Goal: Navigation & Orientation: Find specific page/section

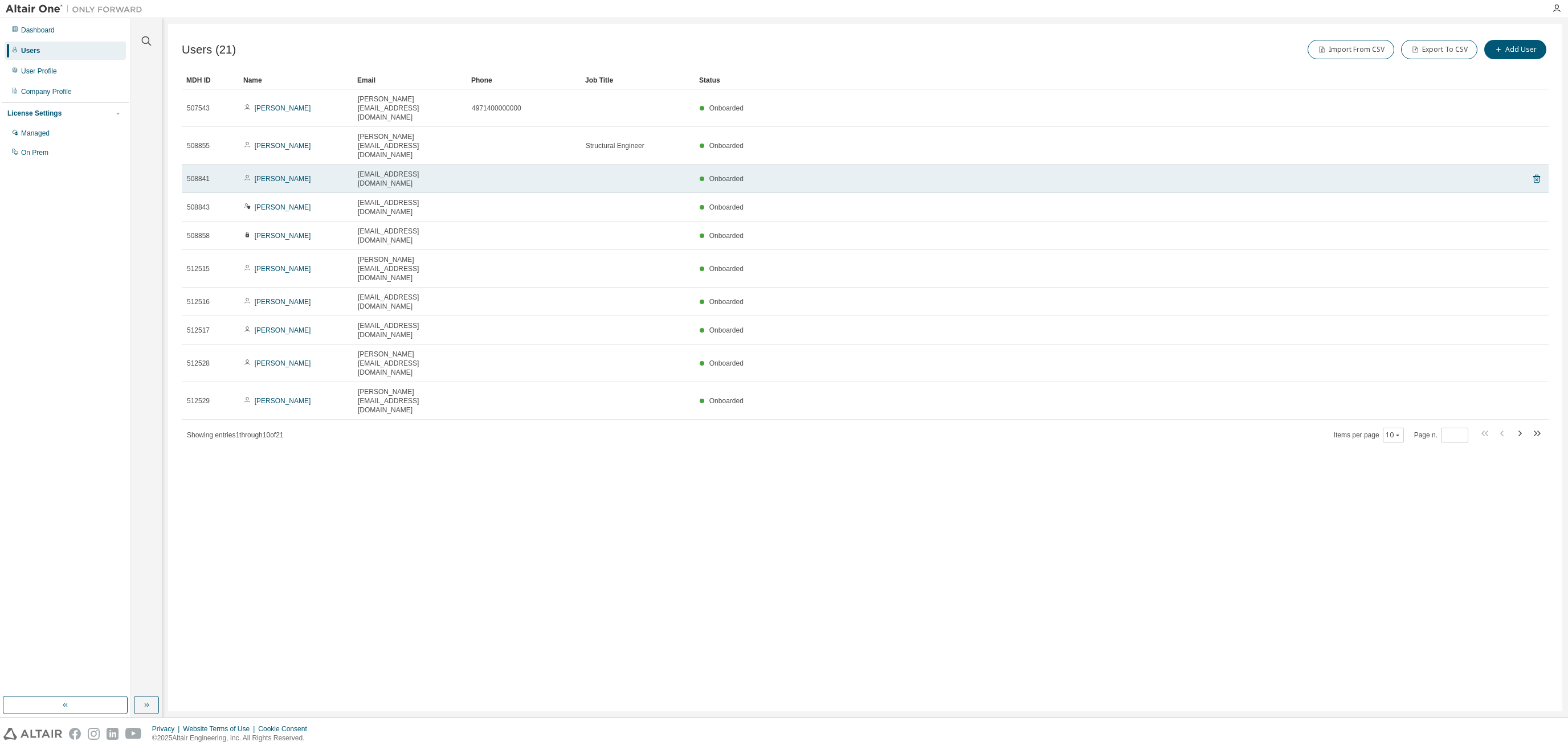
click at [500, 165] on td at bounding box center [523, 179] width 114 height 28
click at [366, 170] on span "[EMAIL_ADDRESS][DOMAIN_NAME]" at bounding box center [410, 179] width 104 height 18
click at [270, 175] on link "[PERSON_NAME]" at bounding box center [282, 178] width 56 height 8
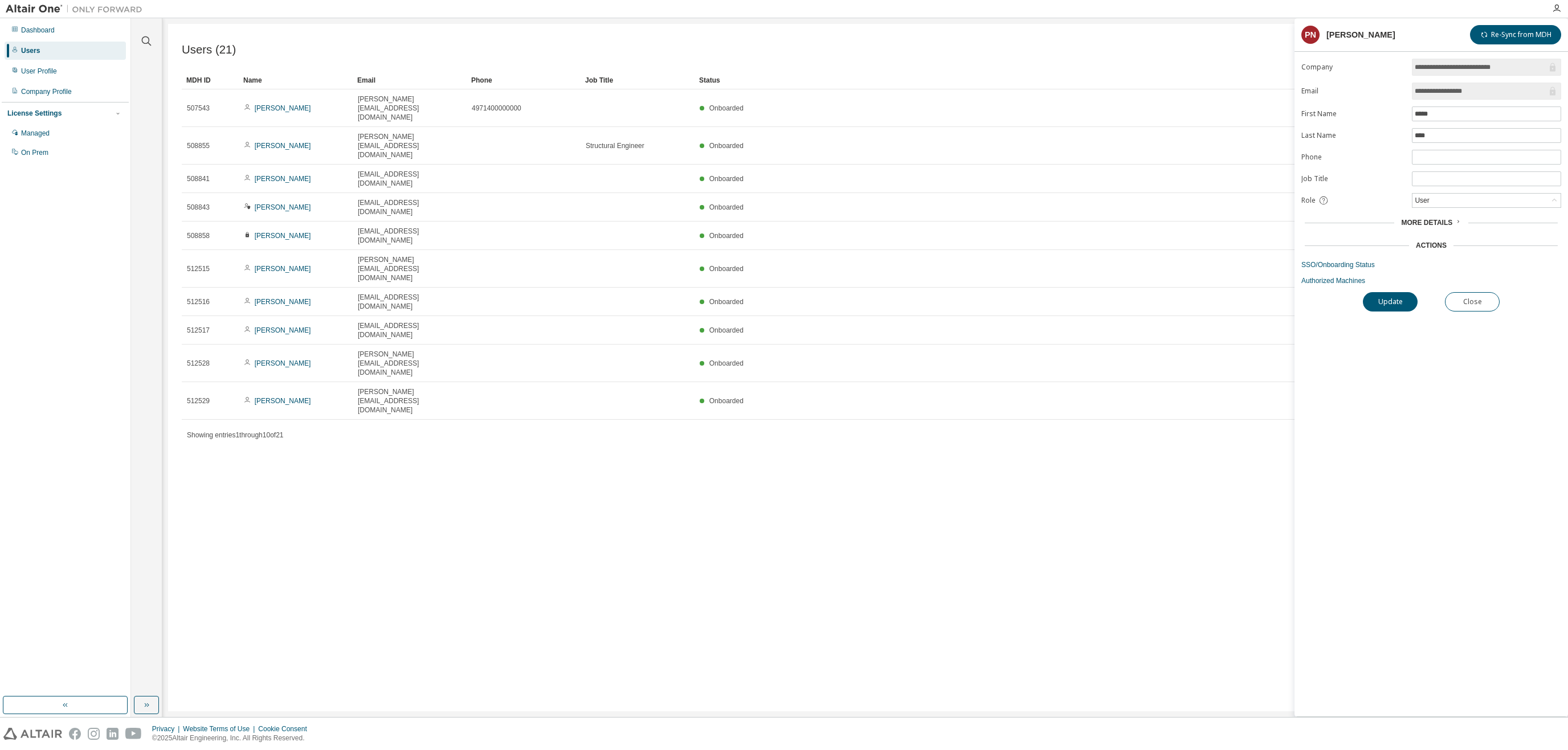
click at [1432, 227] on span "More Details" at bounding box center [1426, 223] width 51 height 8
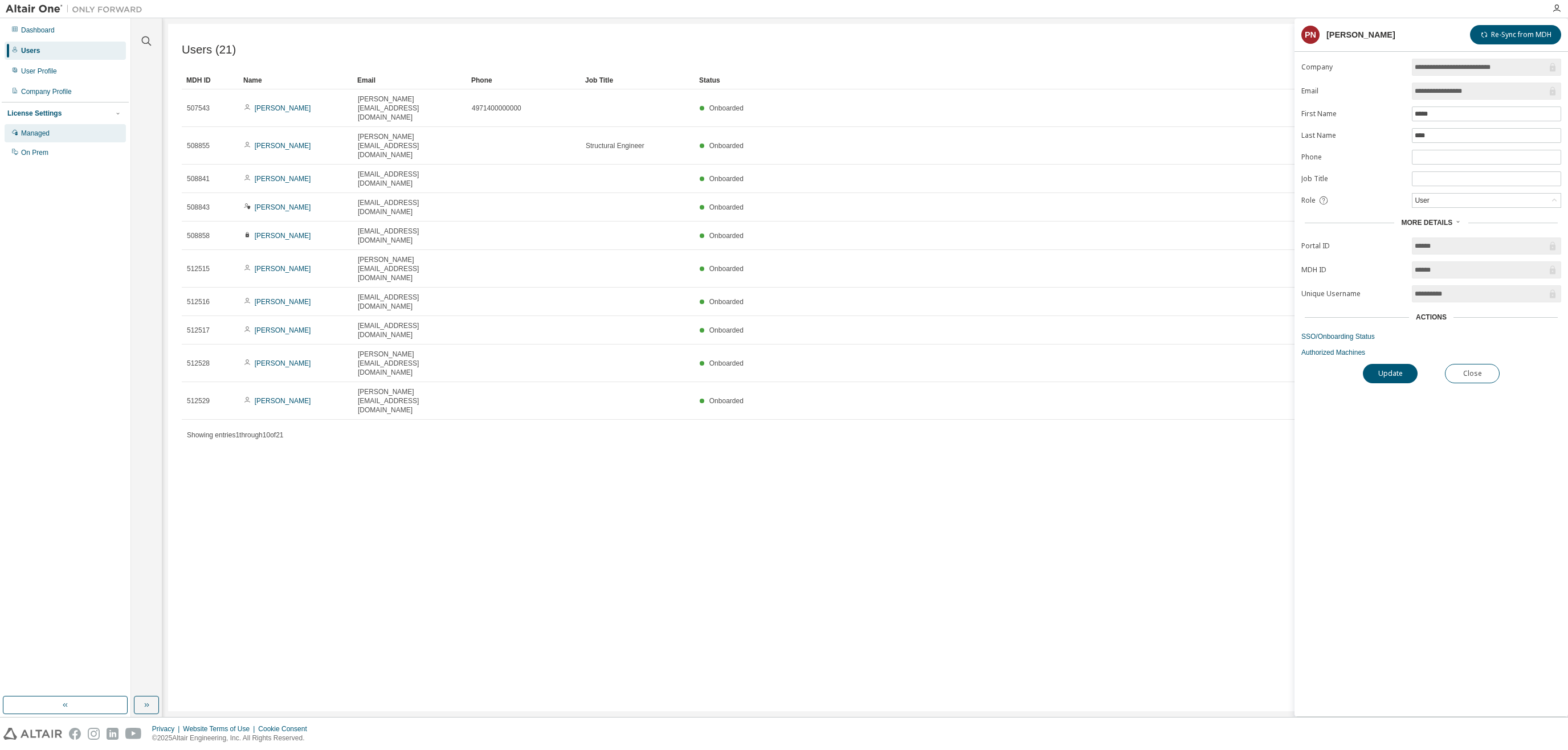
click at [33, 135] on div "Managed" at bounding box center [36, 133] width 28 height 9
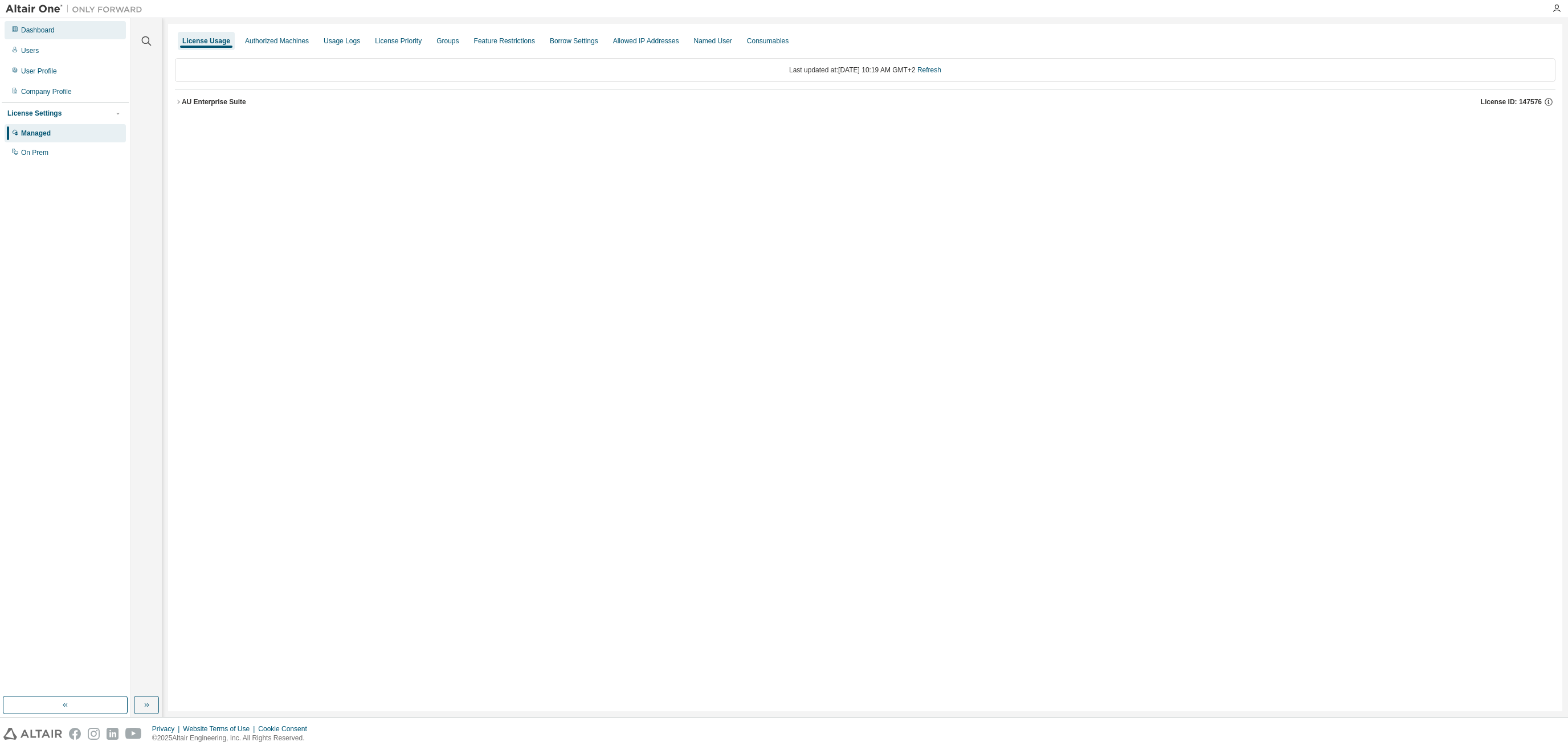
click at [43, 34] on div "Dashboard" at bounding box center [38, 30] width 33 height 9
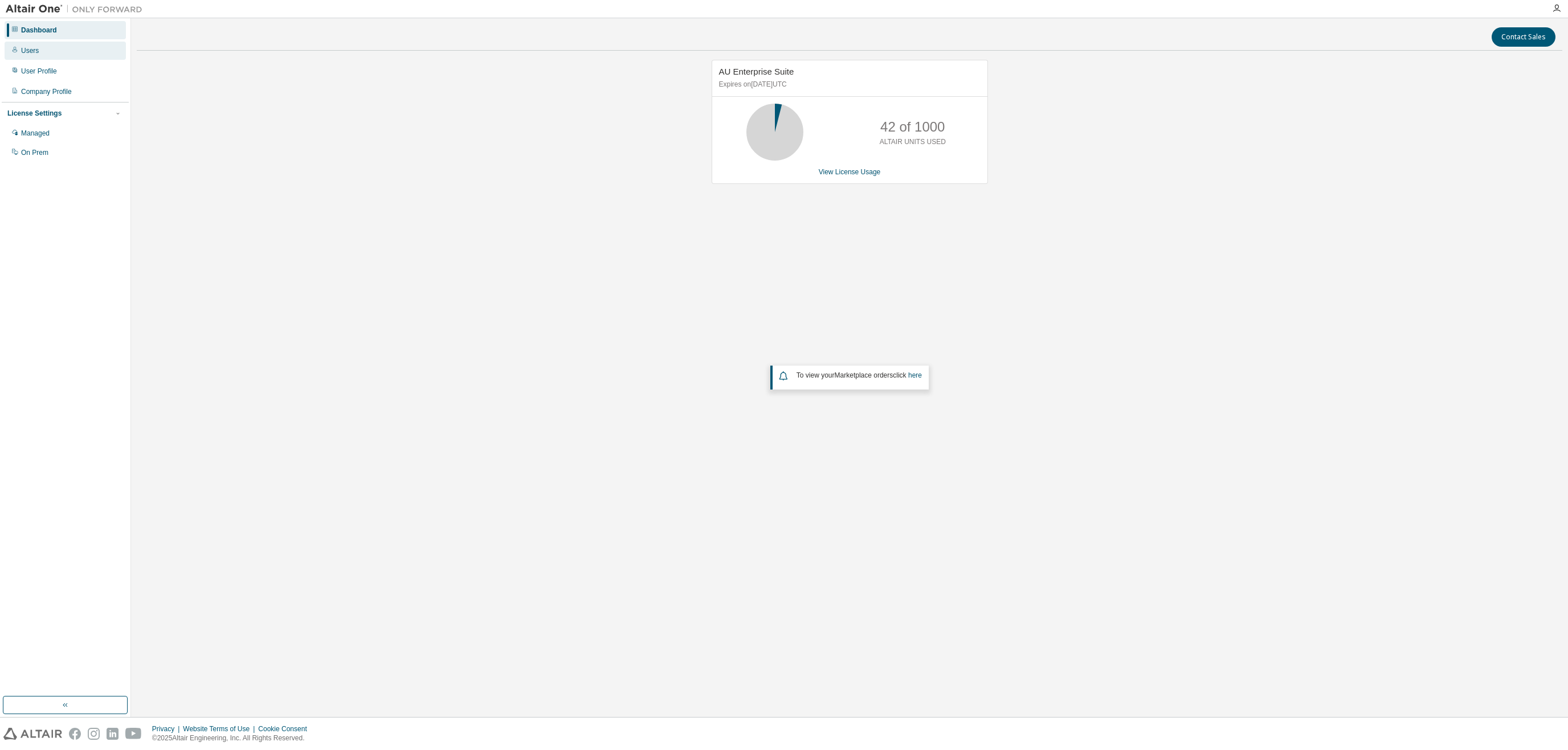
click at [62, 53] on div "Users" at bounding box center [65, 50] width 122 height 18
click at [38, 51] on div "Users" at bounding box center [65, 50] width 122 height 18
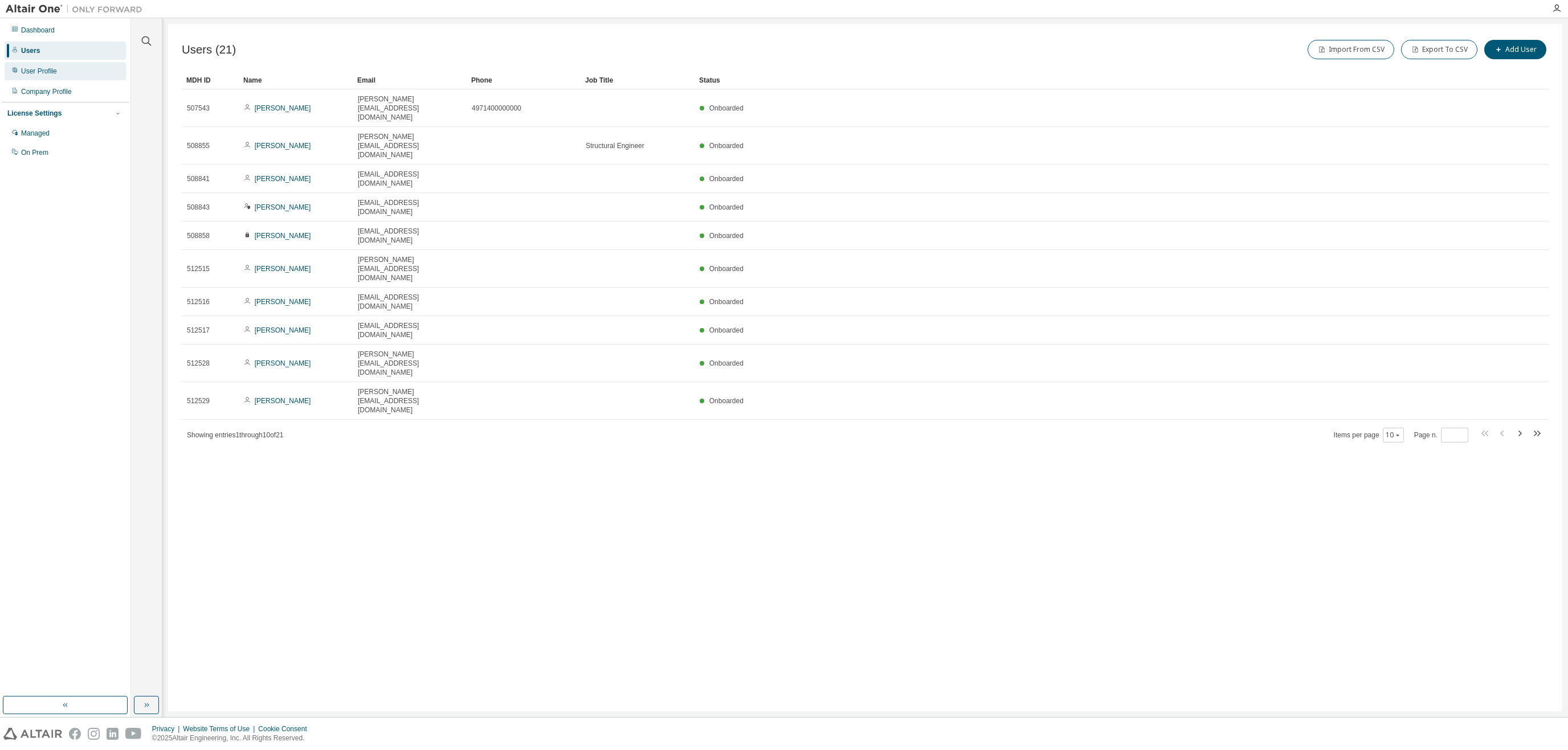
click at [49, 65] on div "User Profile" at bounding box center [65, 71] width 122 height 18
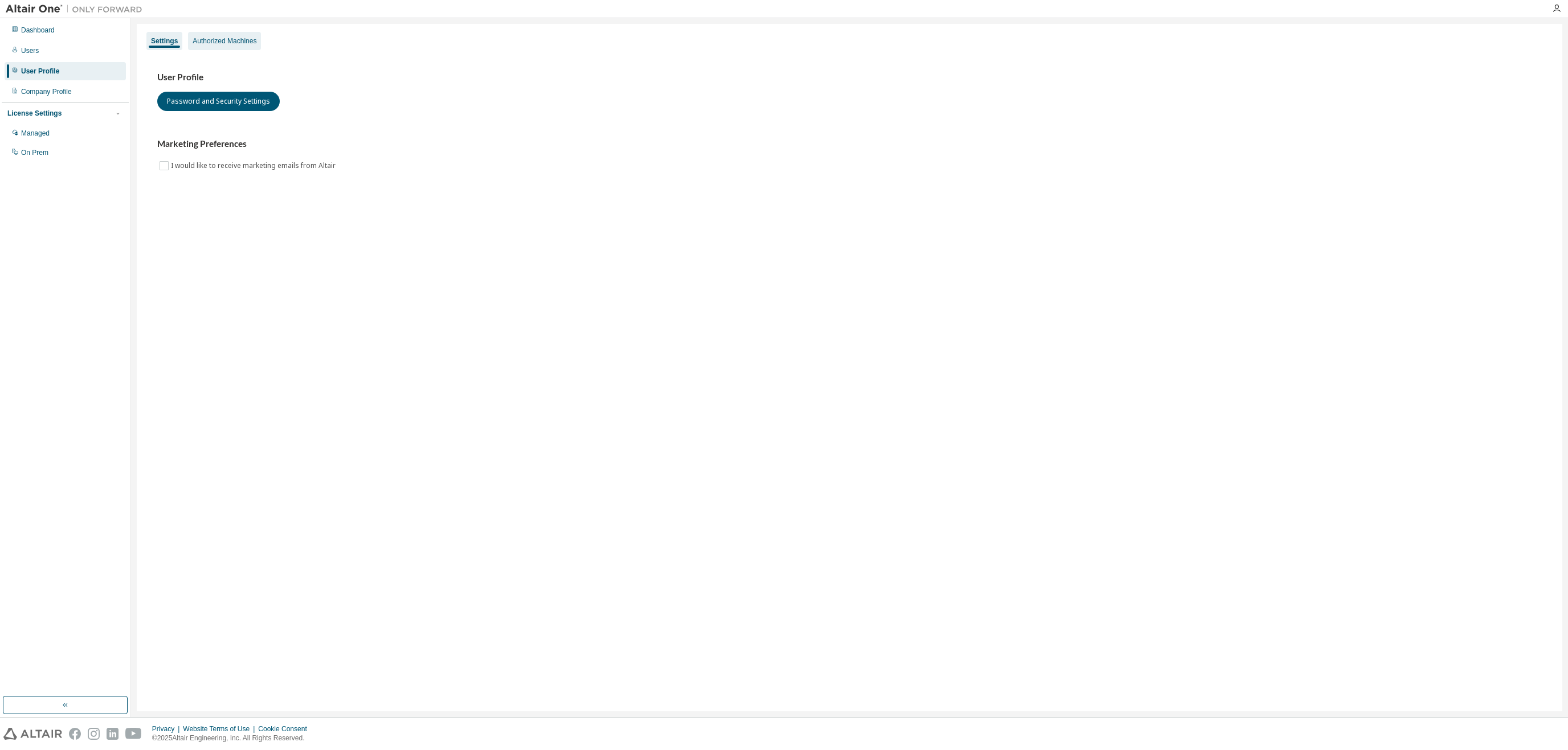
click at [208, 41] on div "Authorized Machines" at bounding box center [225, 41] width 64 height 9
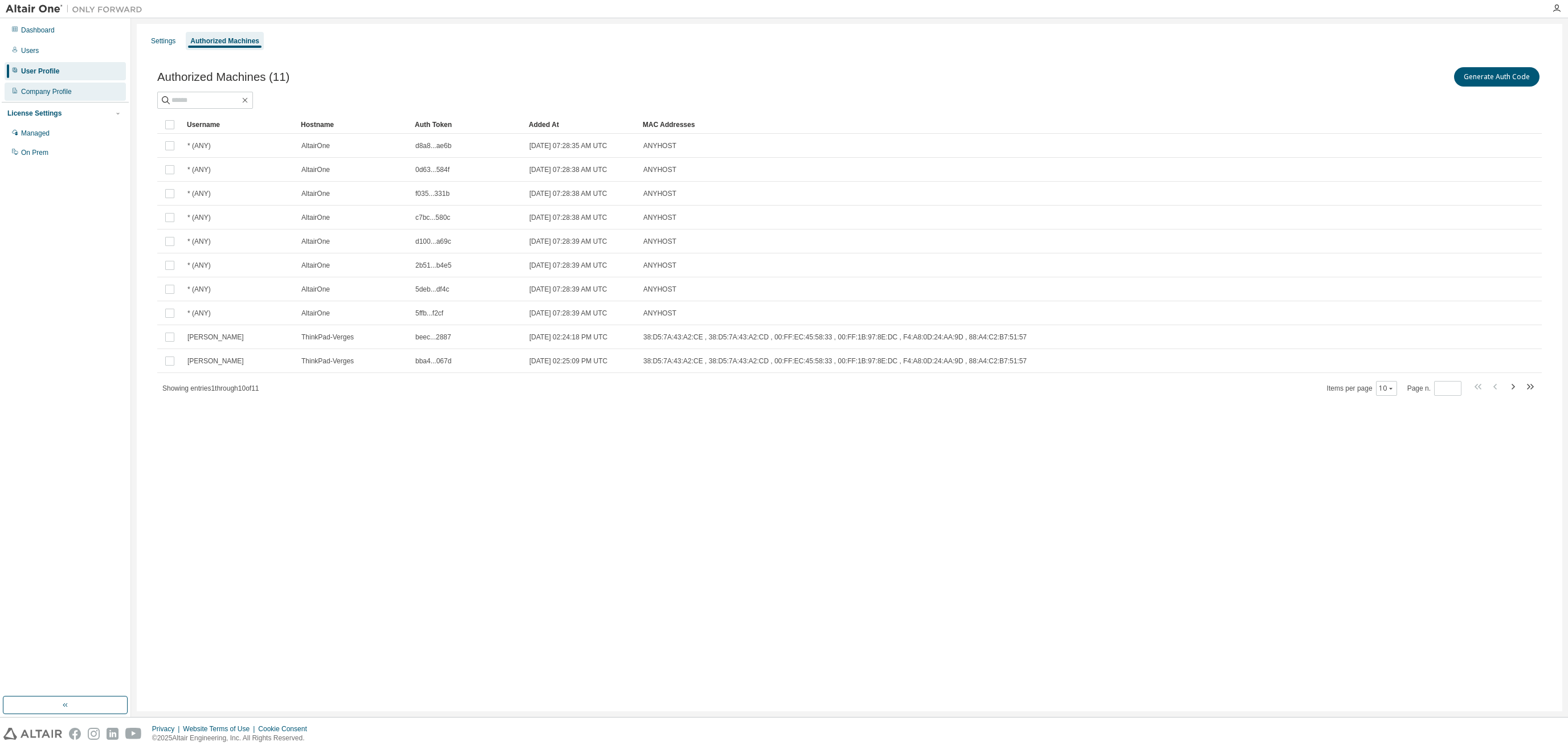
click at [75, 99] on div "Company Profile" at bounding box center [65, 92] width 122 height 18
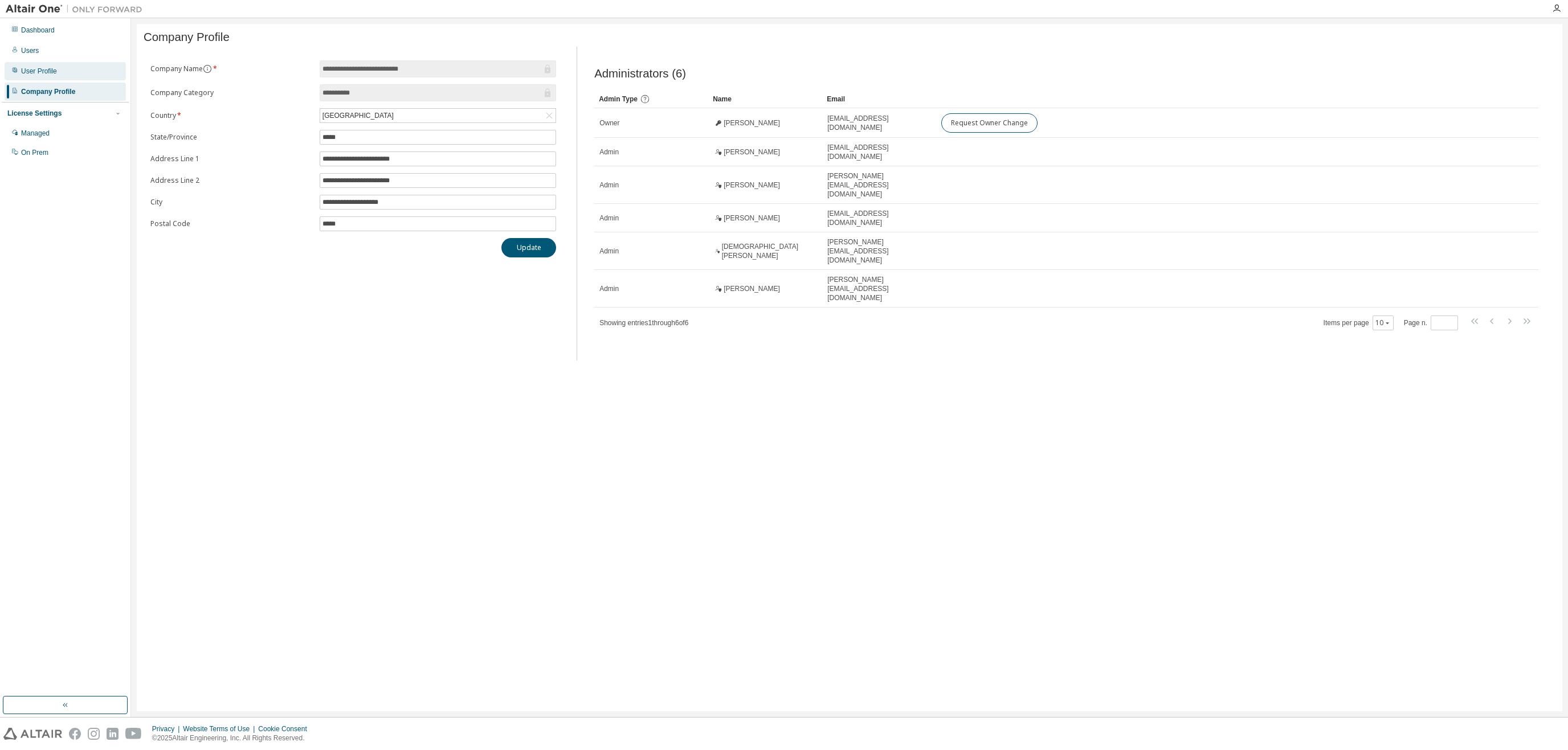
click at [68, 74] on div "User Profile" at bounding box center [65, 71] width 122 height 18
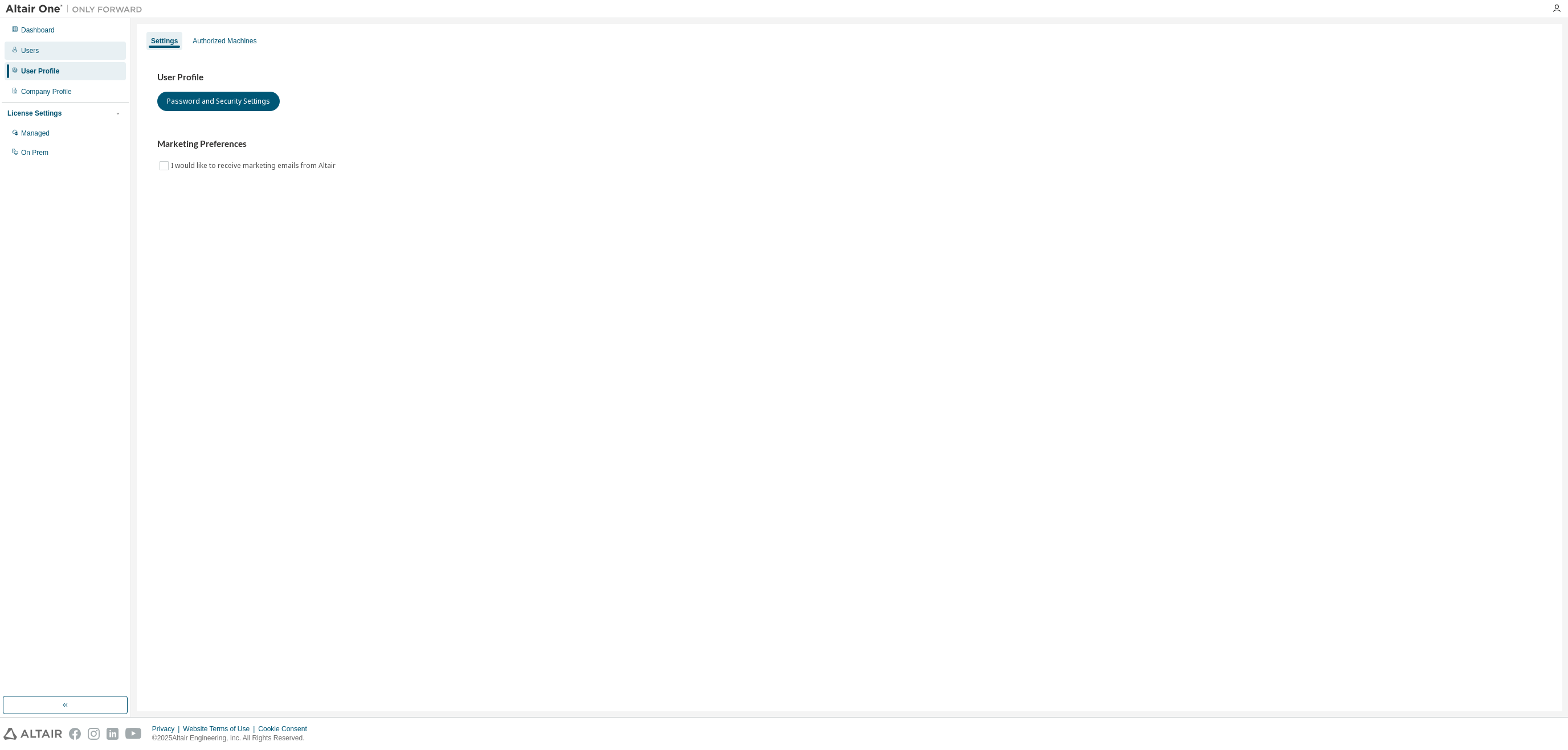
click at [59, 53] on div "Users" at bounding box center [65, 50] width 122 height 18
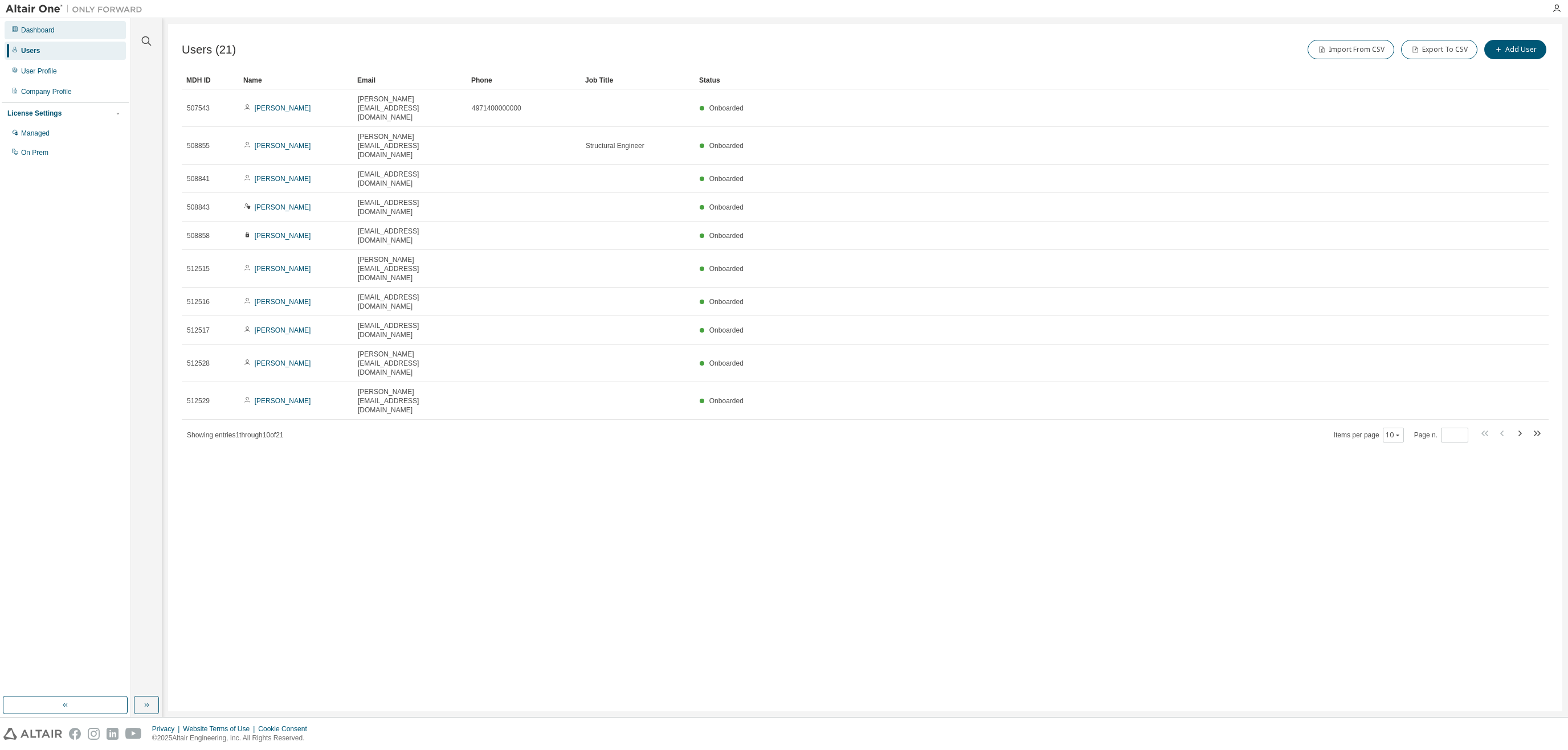
click at [63, 34] on div "Dashboard" at bounding box center [65, 31] width 122 height 18
